Goal: Task Accomplishment & Management: Manage account settings

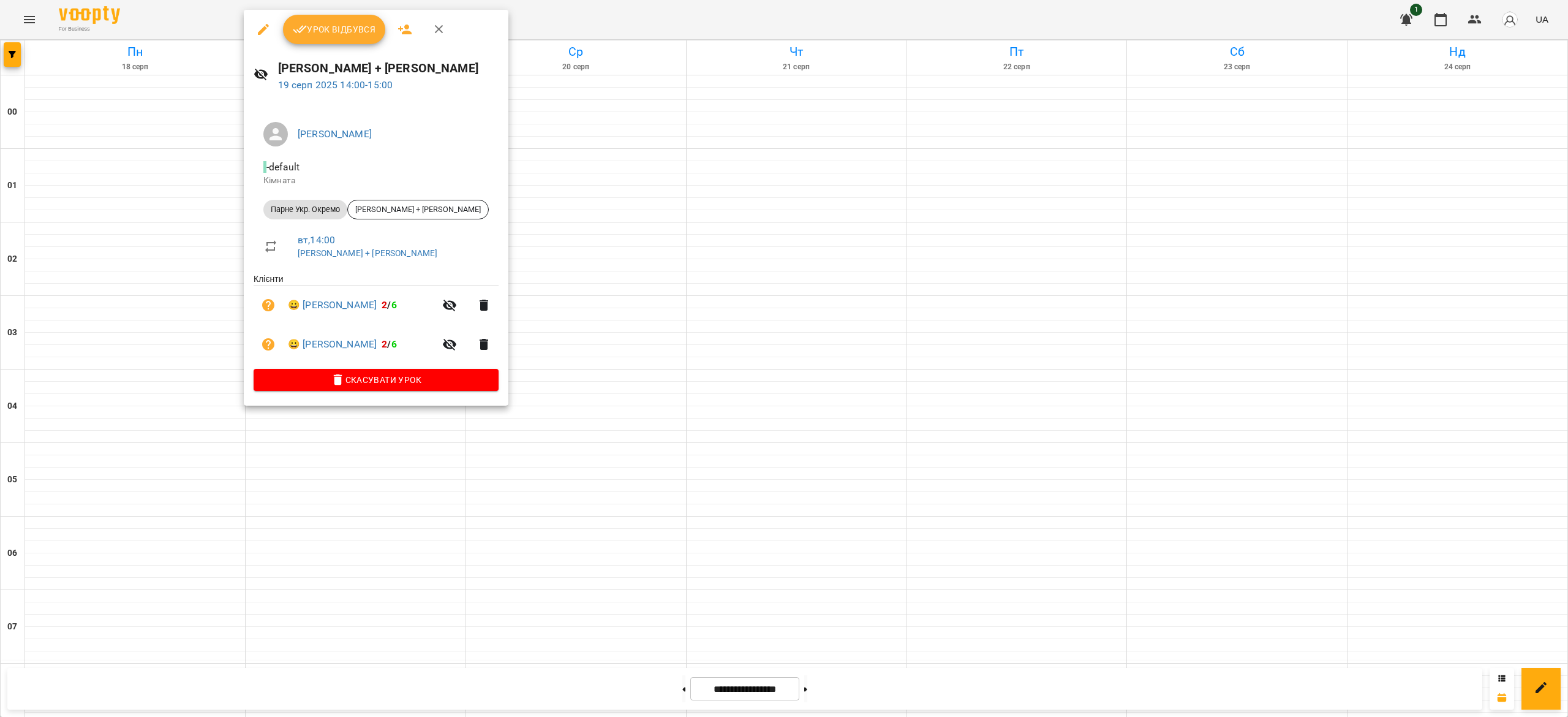
click at [334, 22] on span "Урок відбувся" at bounding box center [334, 29] width 83 height 15
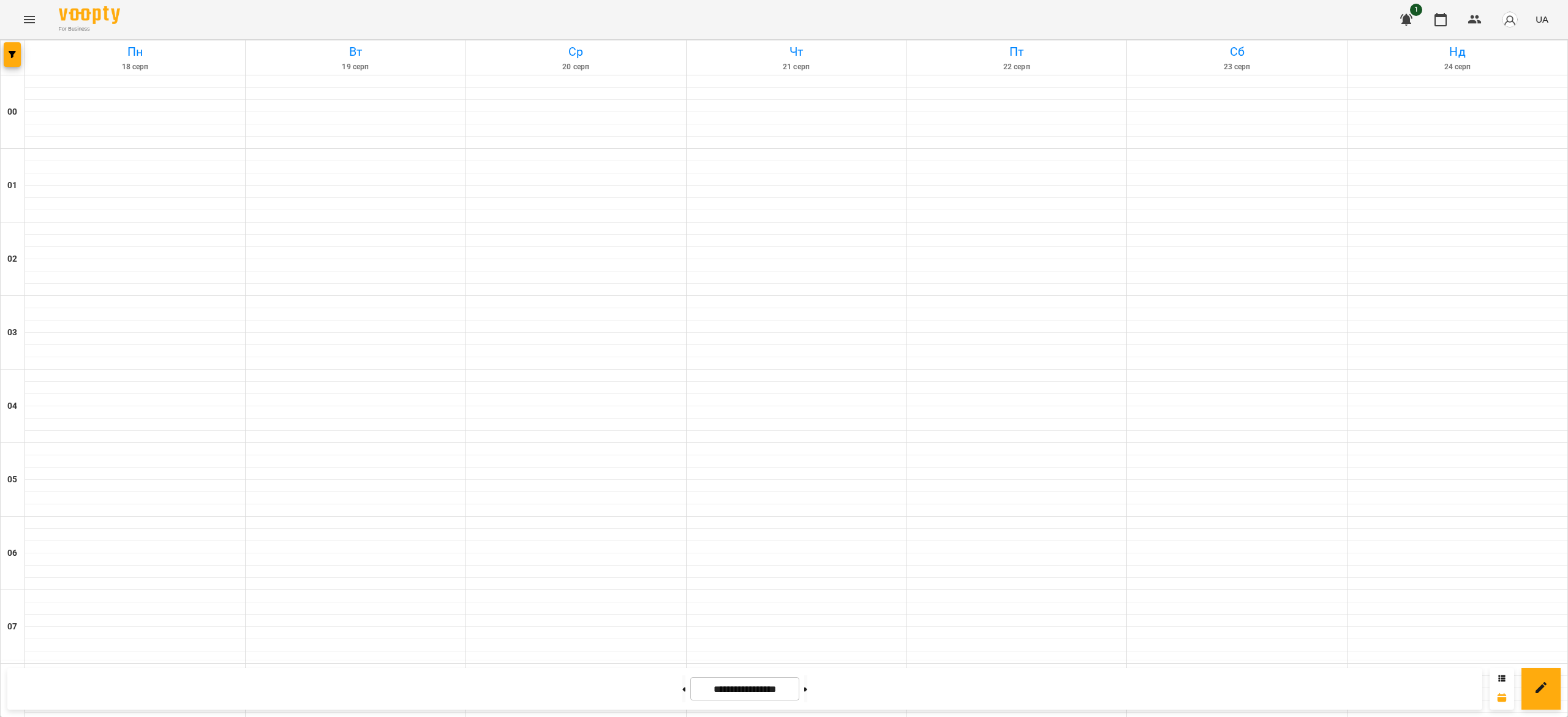
scroll to position [1177, 0]
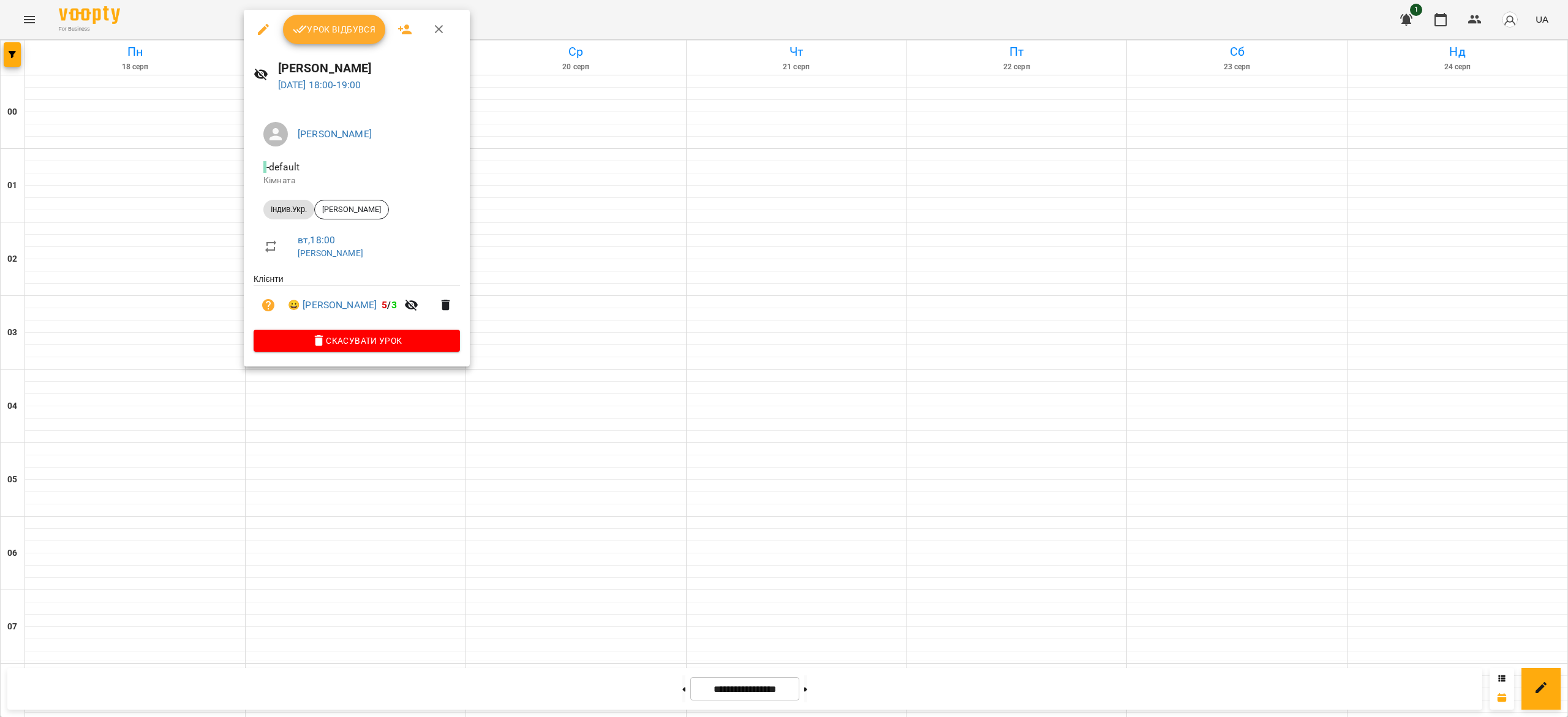
click at [335, 46] on div "Урок відбувся" at bounding box center [357, 29] width 226 height 40
click at [328, 31] on span "Урок відбувся" at bounding box center [334, 29] width 83 height 15
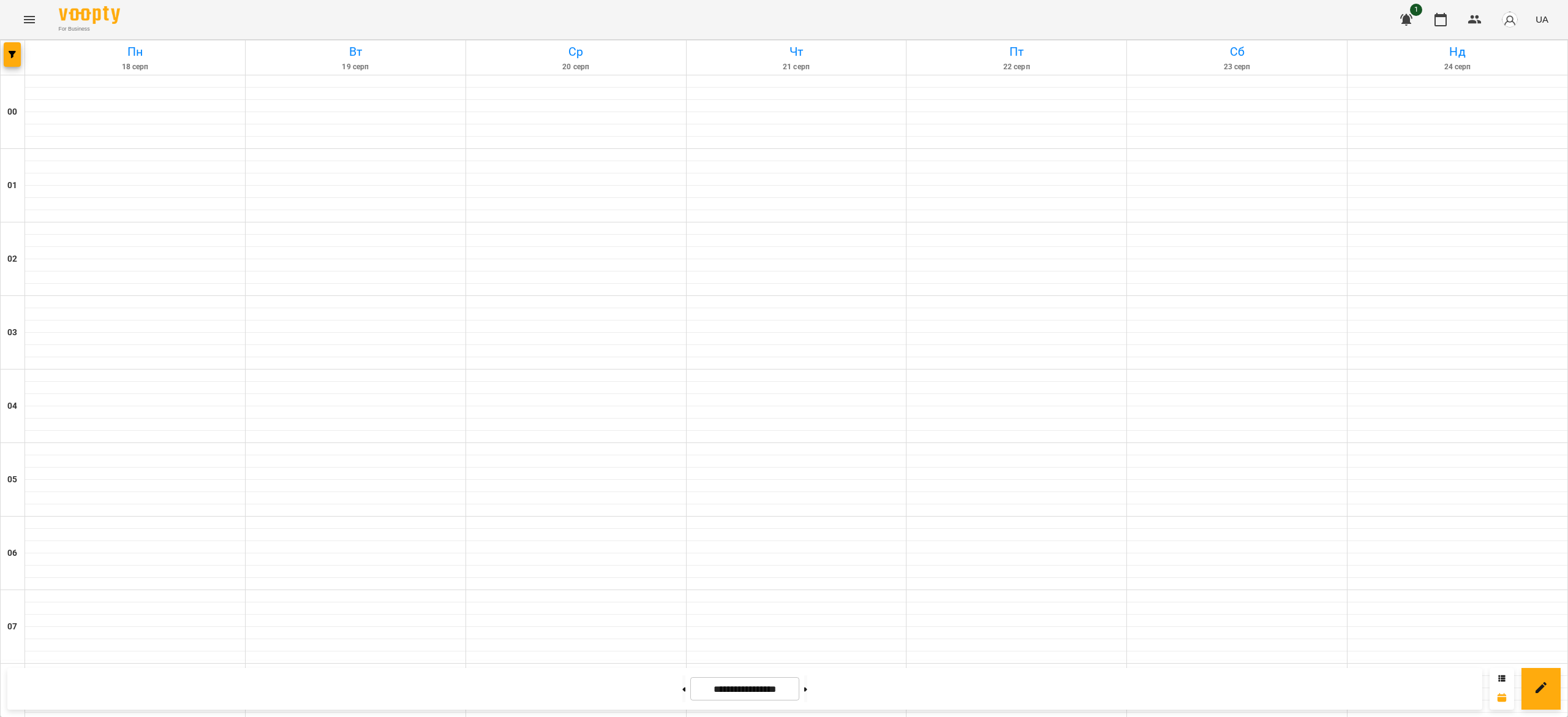
scroll to position [903, 0]
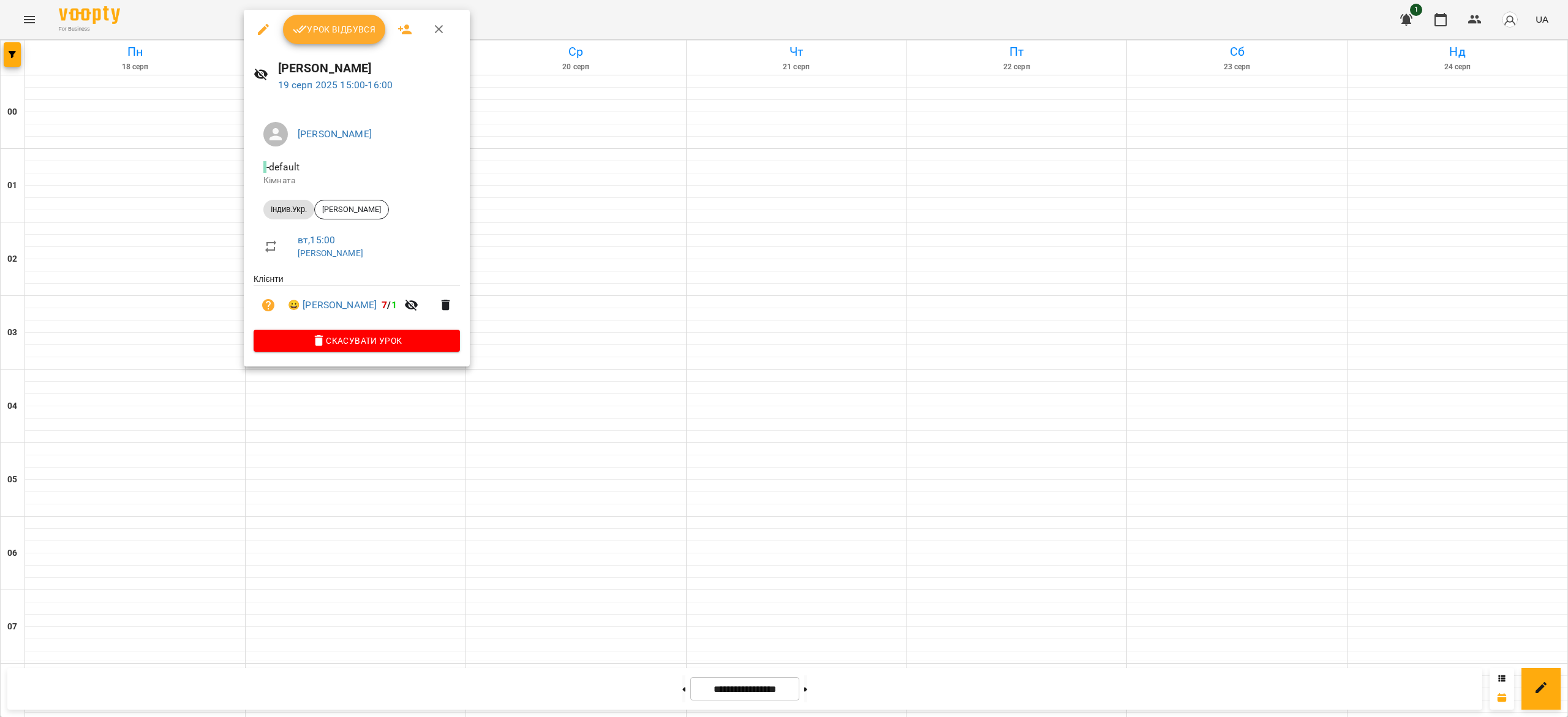
click at [304, 36] on icon "button" at bounding box center [300, 29] width 15 height 15
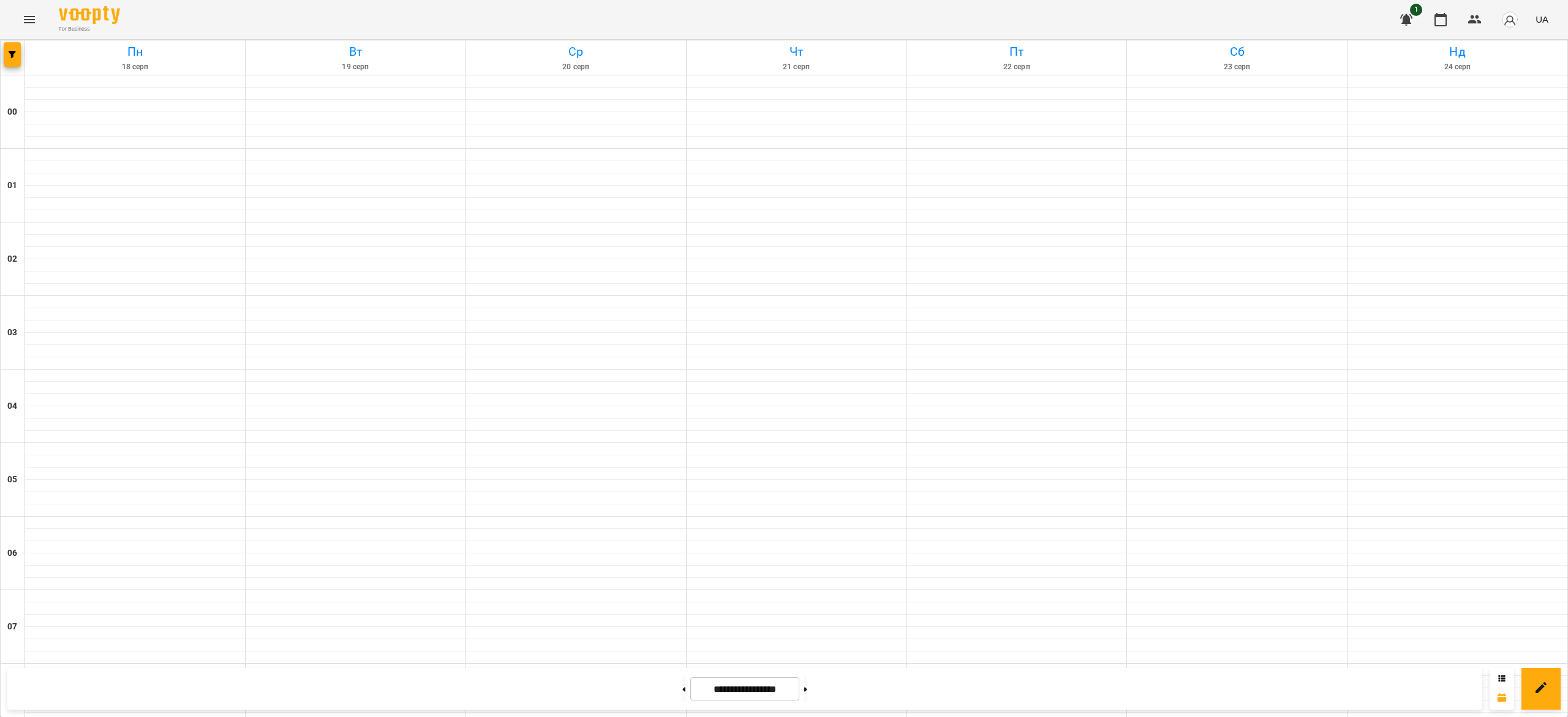
scroll to position [527, 0]
click at [683, 696] on button at bounding box center [684, 688] width 3 height 27
click at [807, 692] on button at bounding box center [805, 688] width 3 height 27
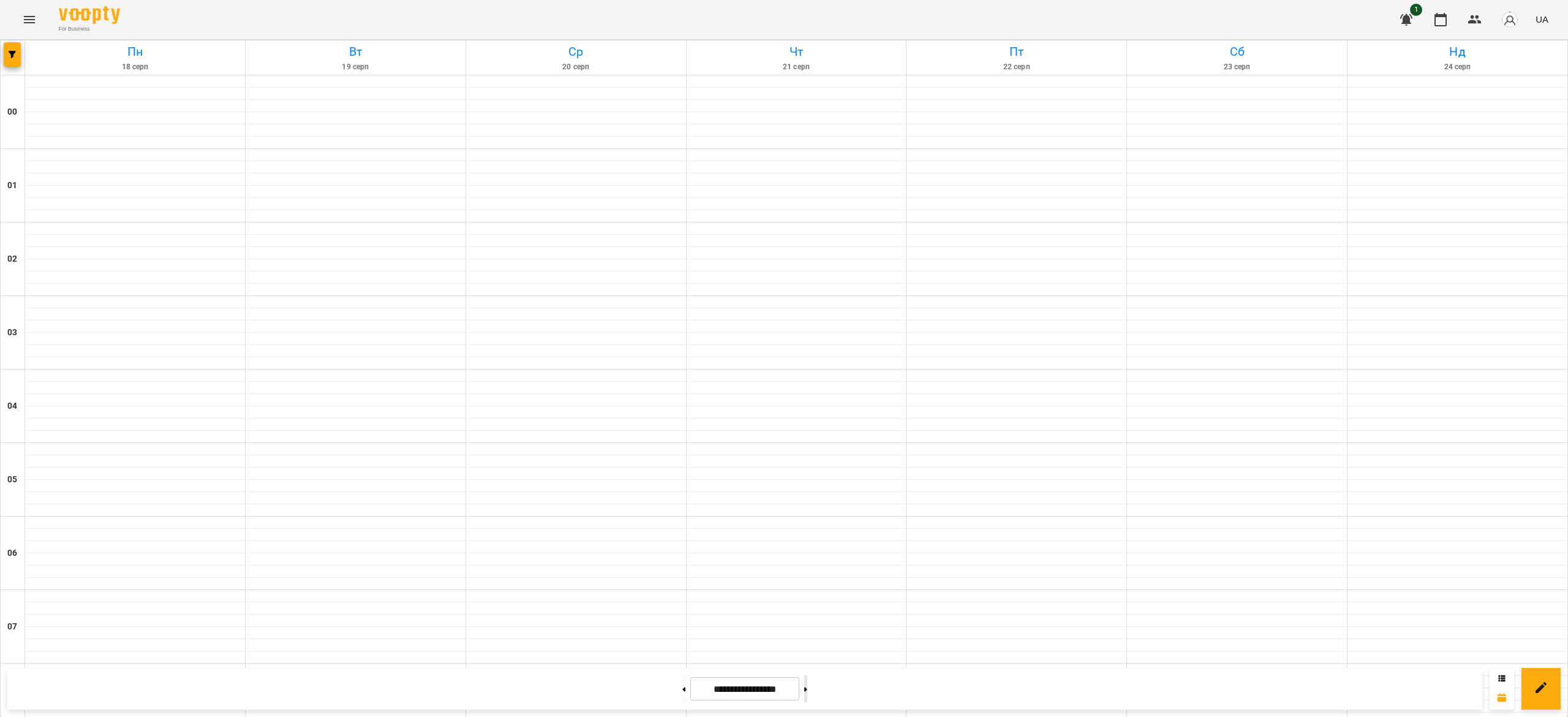
click at [807, 691] on button at bounding box center [805, 688] width 3 height 27
type input "**********"
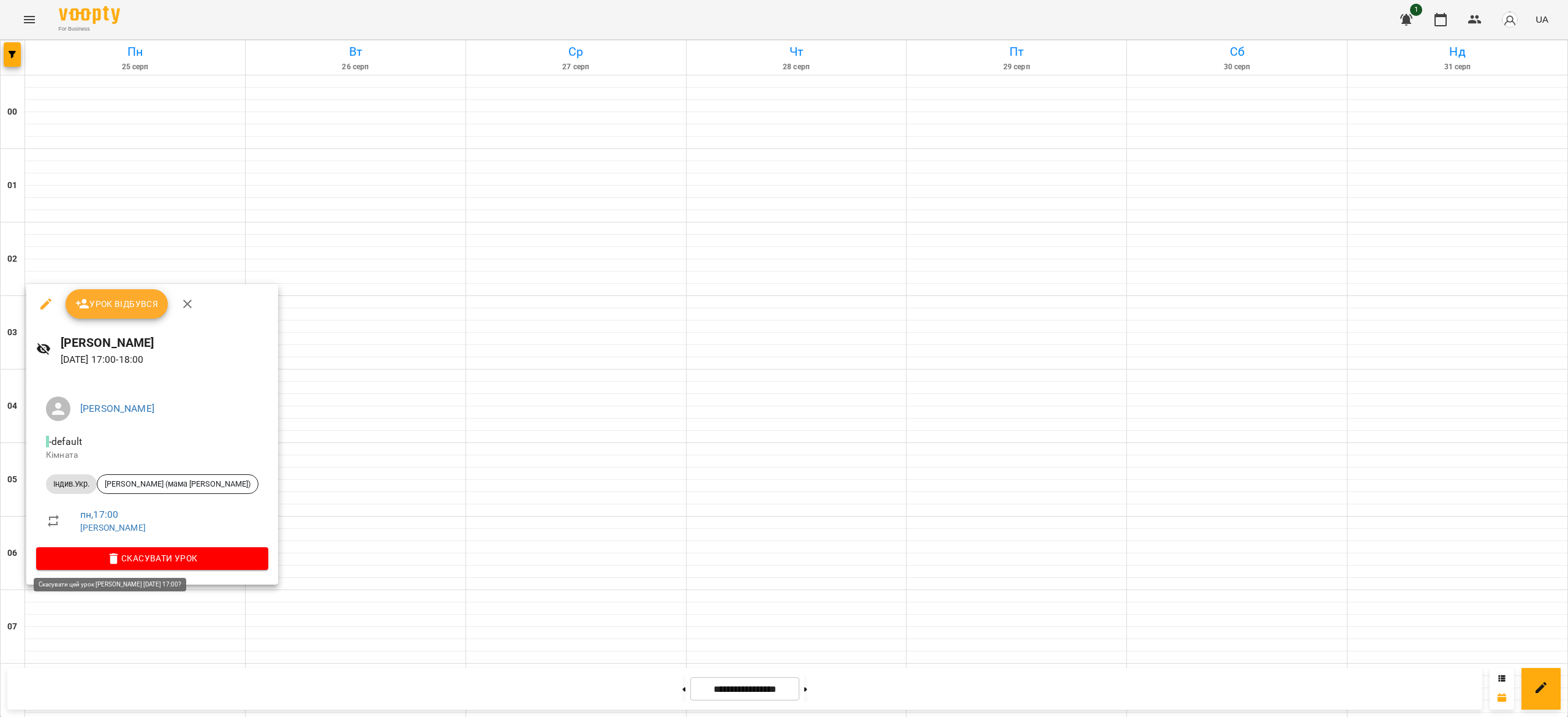
click at [175, 554] on span "Скасувати Урок" at bounding box center [151, 558] width 212 height 15
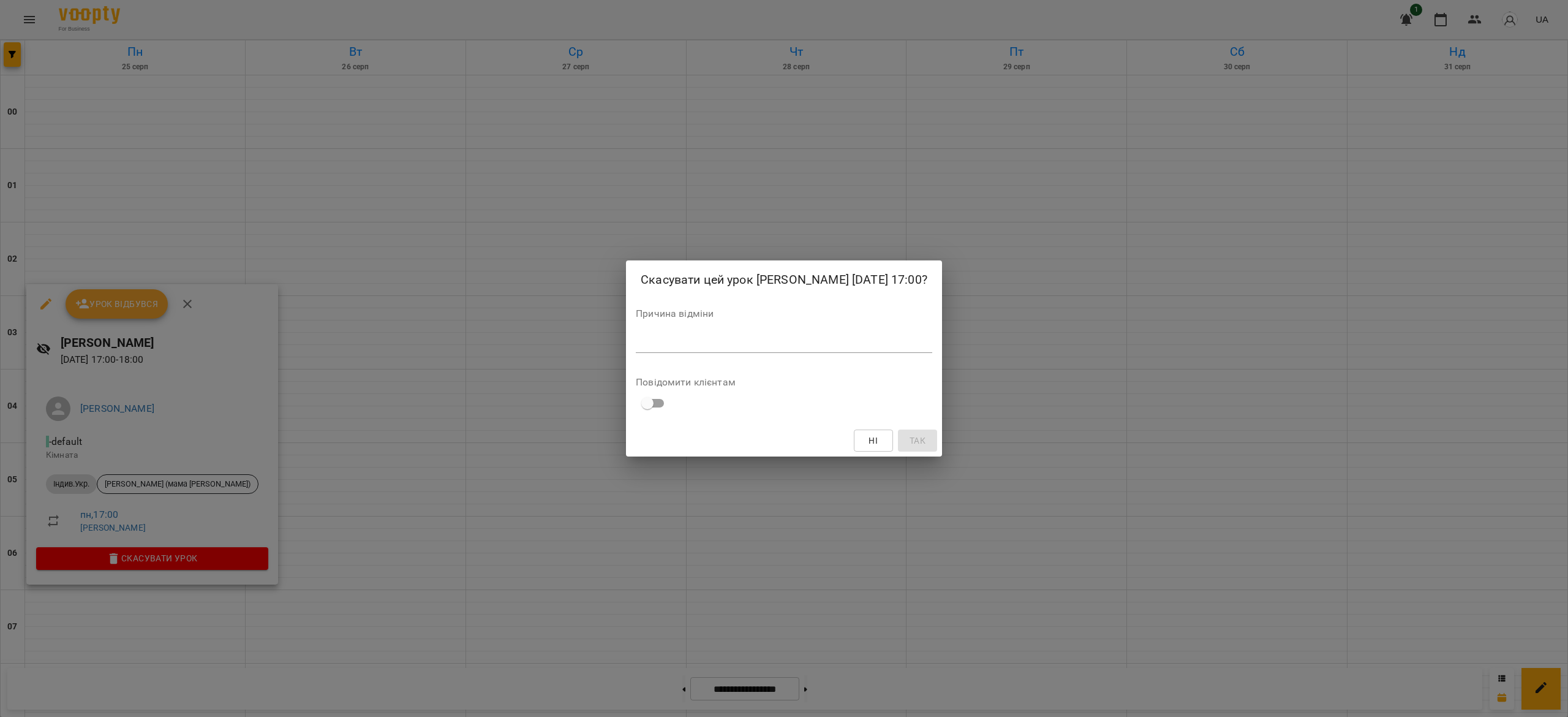
click at [692, 348] on textarea at bounding box center [784, 343] width 297 height 12
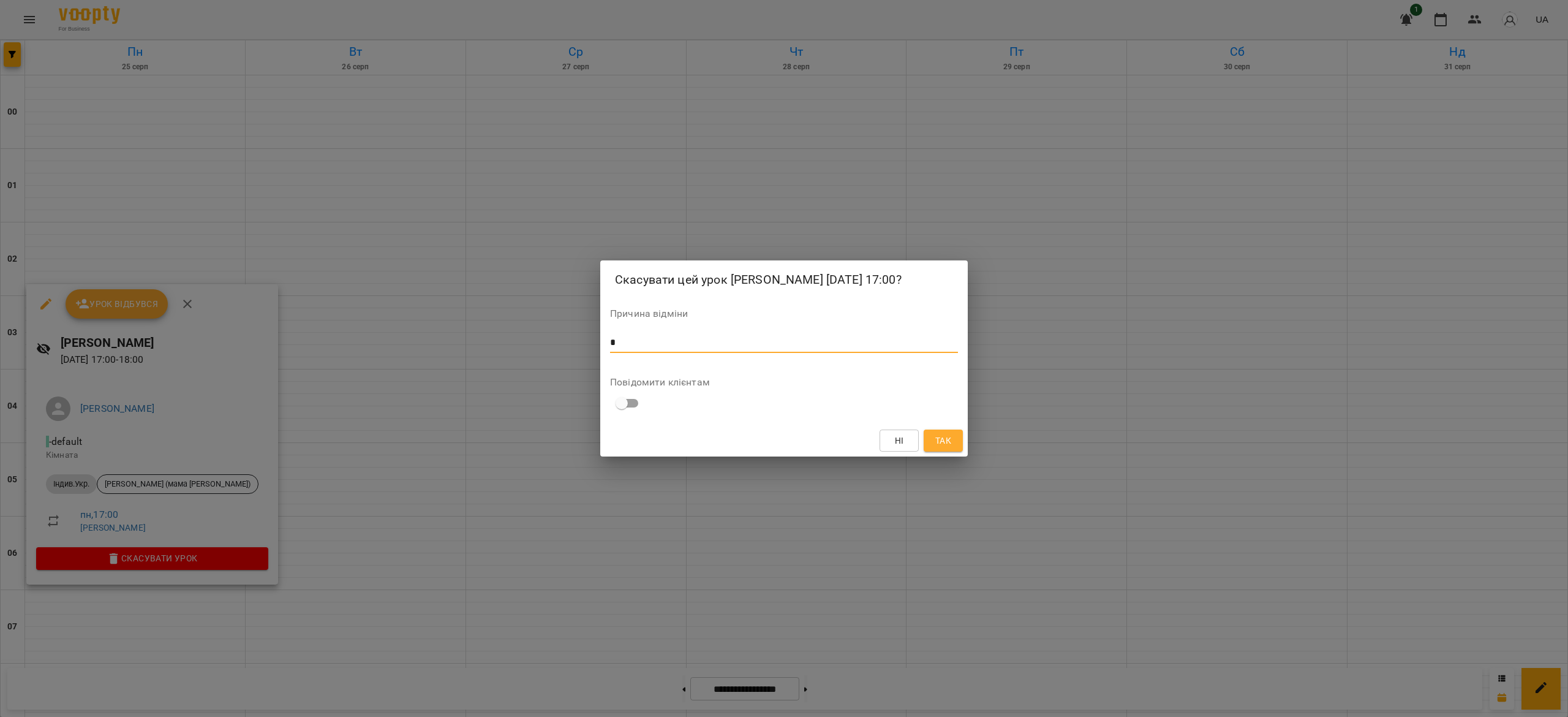
type textarea "*"
click at [954, 451] on button "Так" at bounding box center [943, 440] width 40 height 22
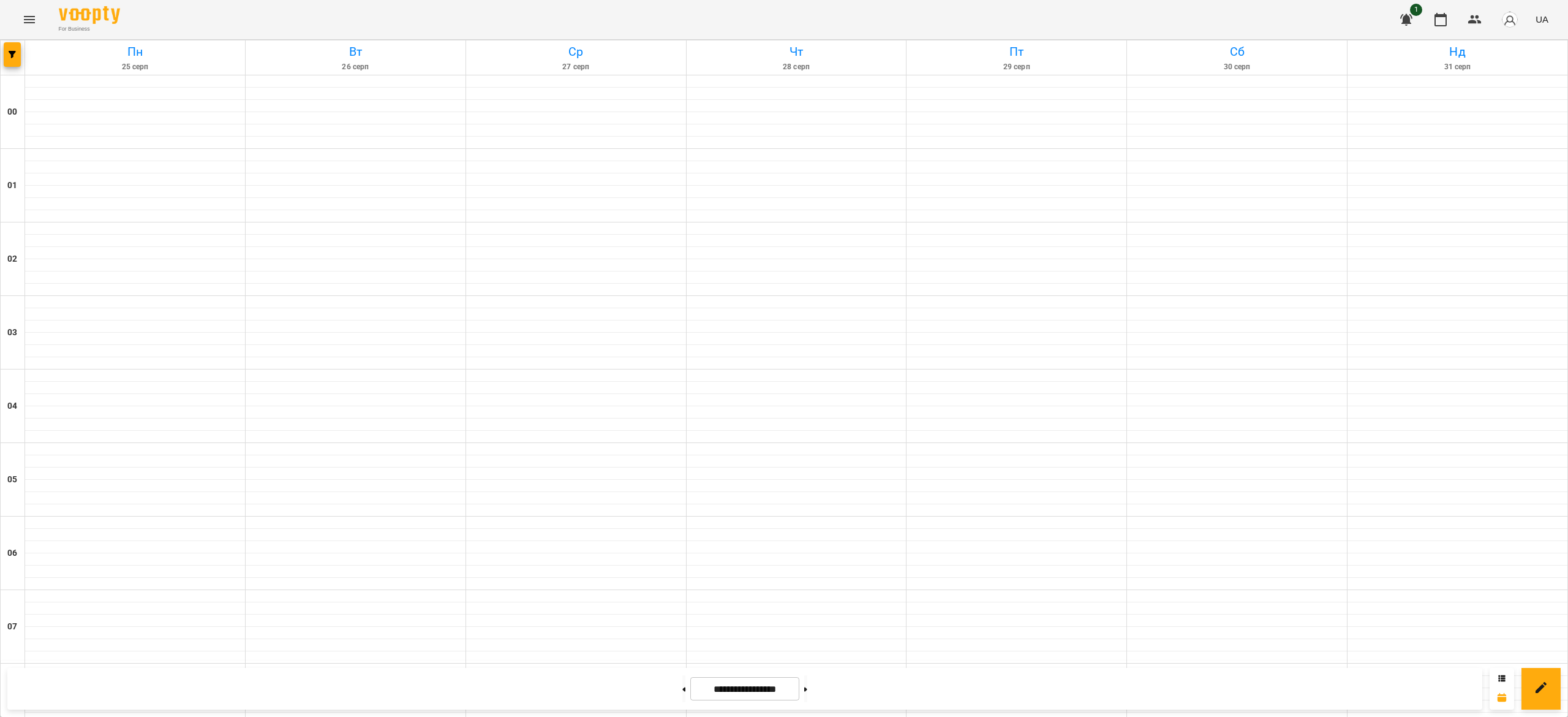
scroll to position [750, 0]
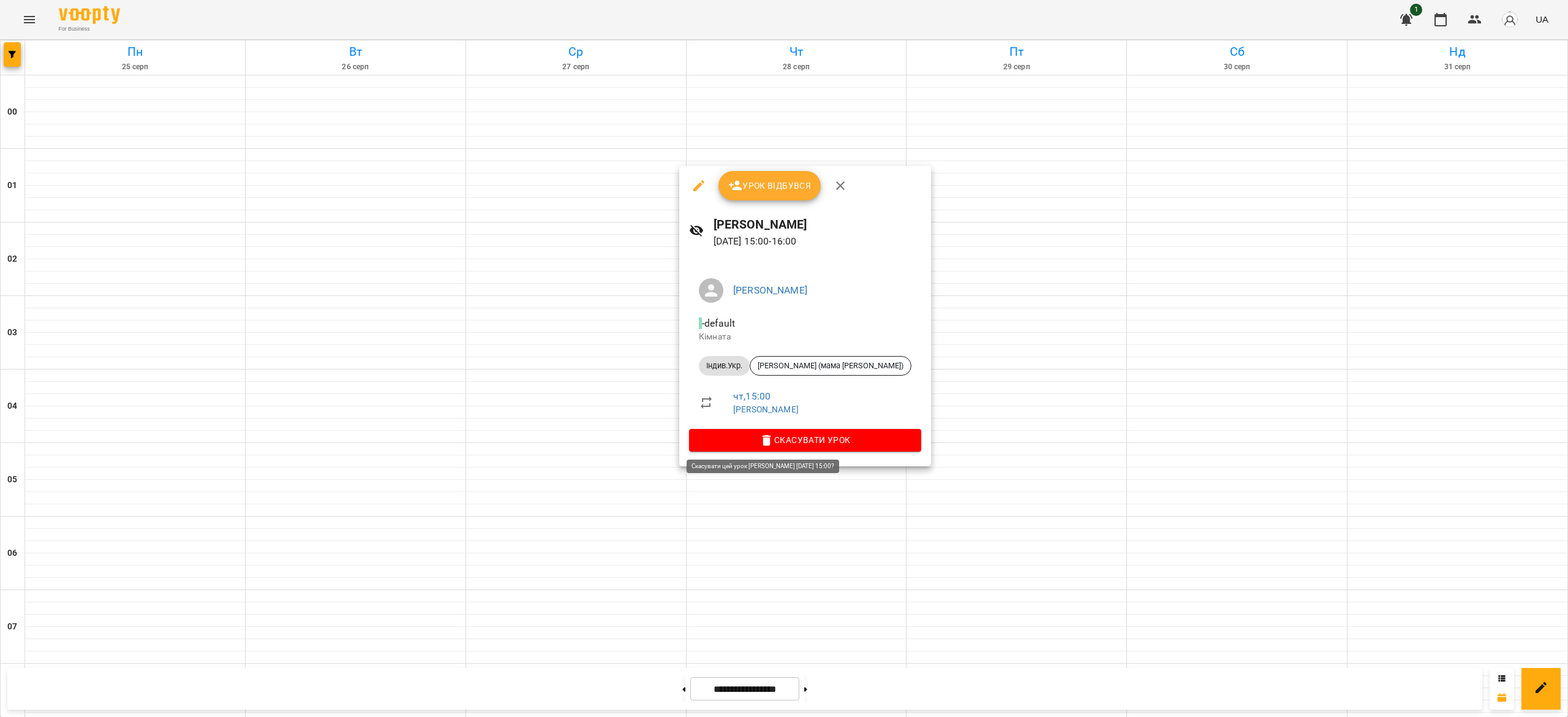
click at [797, 433] on span "Скасувати Урок" at bounding box center [805, 439] width 212 height 15
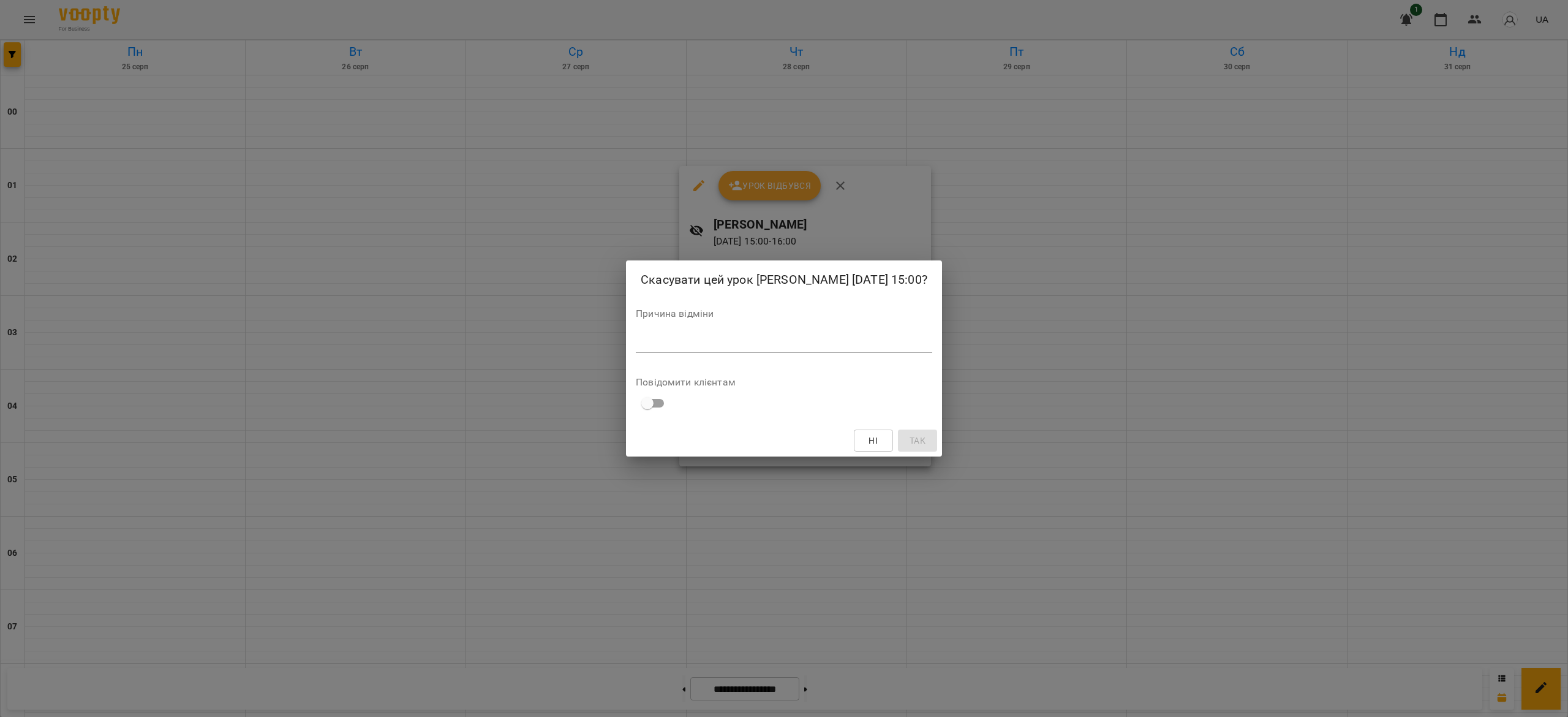
click at [792, 352] on div "*" at bounding box center [784, 343] width 297 height 20
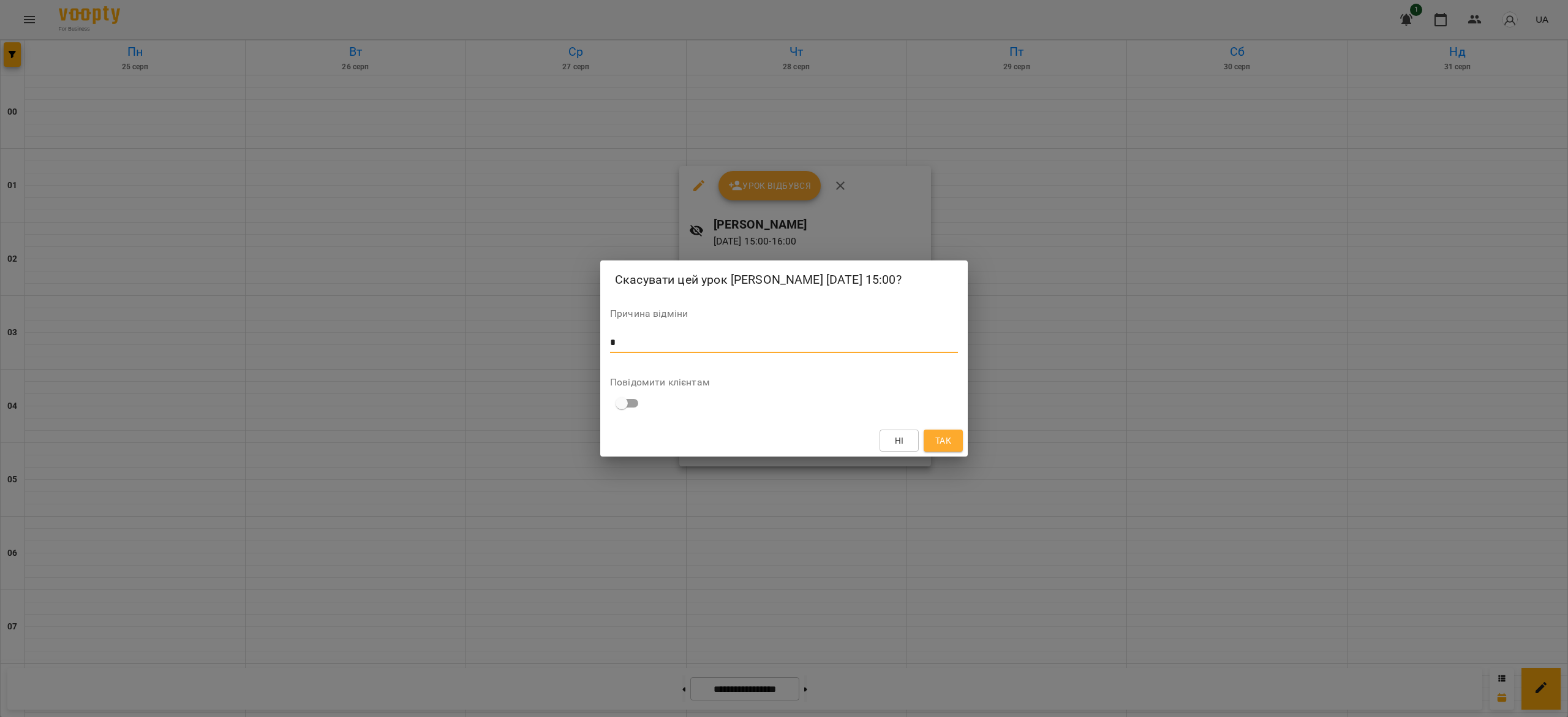
type textarea "*"
click at [953, 447] on button "Так" at bounding box center [943, 440] width 40 height 22
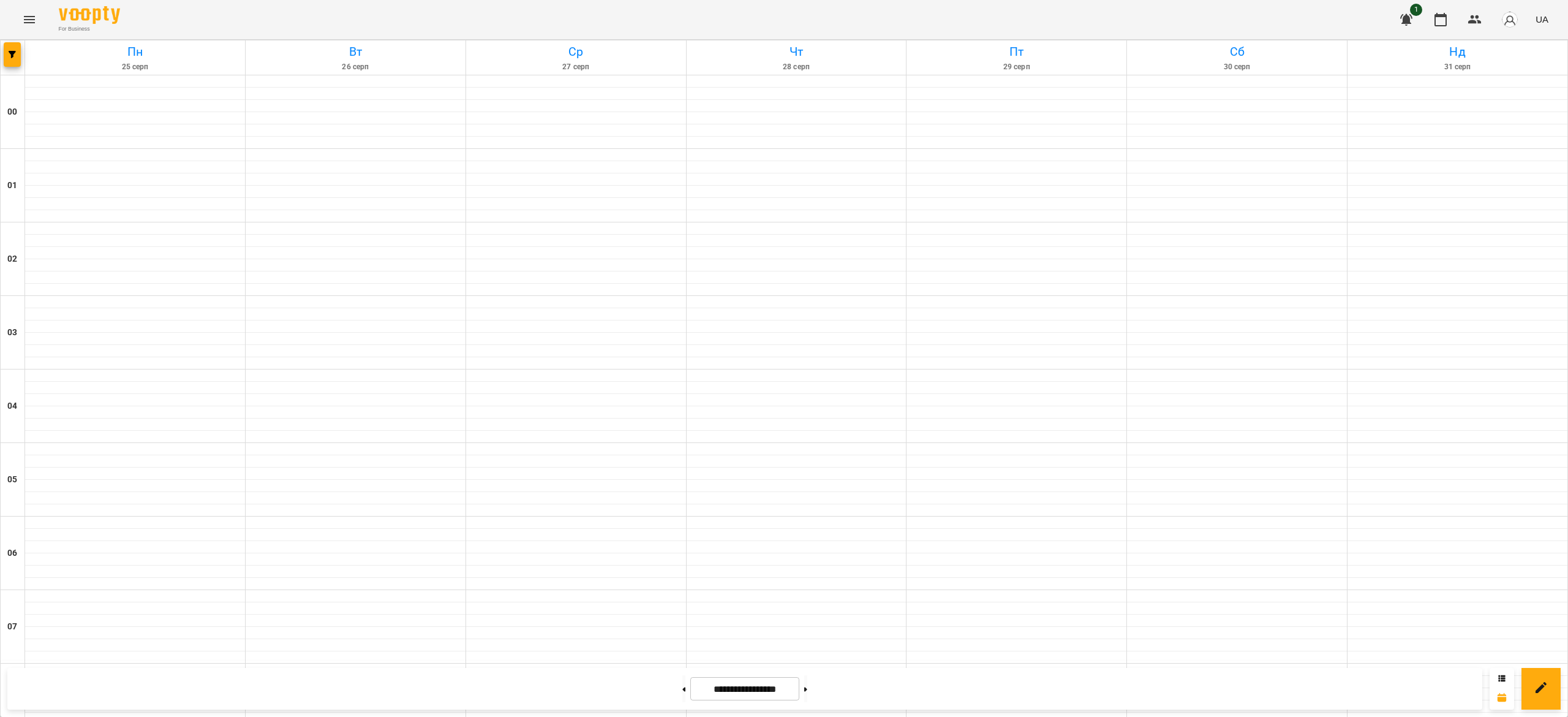
scroll to position [863, 0]
click at [683, 695] on button at bounding box center [684, 688] width 3 height 27
type input "**********"
